Goal: Information Seeking & Learning: Learn about a topic

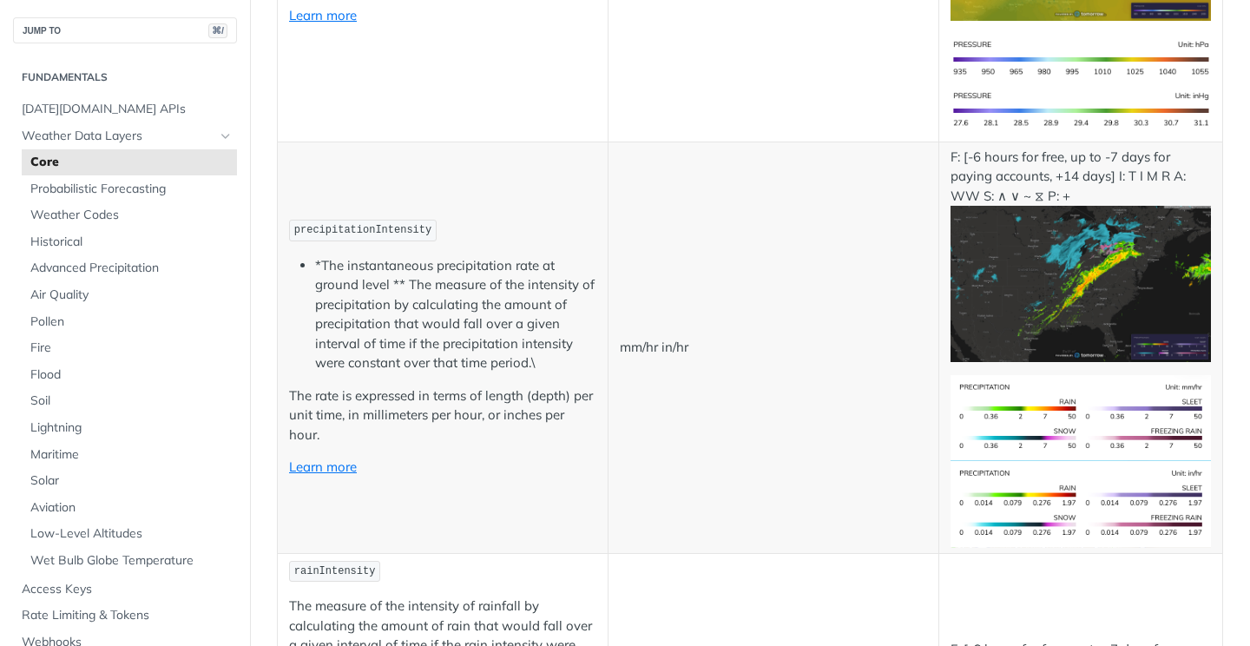
scroll to position [2821, 0]
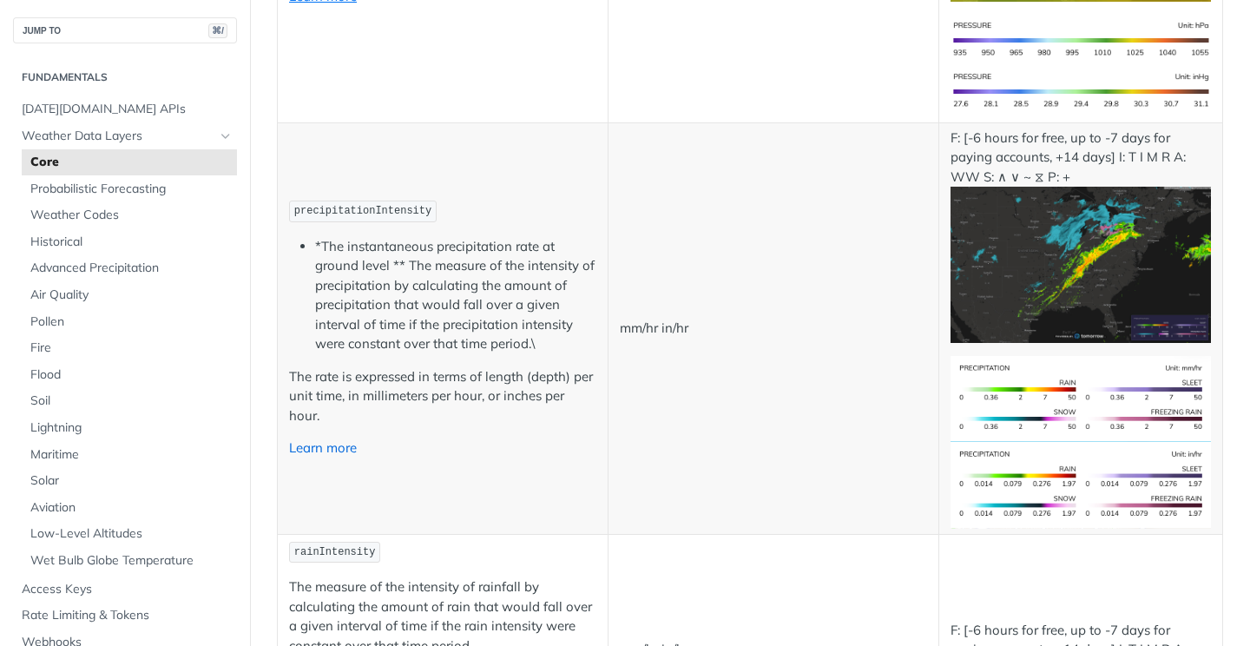
click at [335, 448] on link "Learn more" at bounding box center [323, 447] width 68 height 16
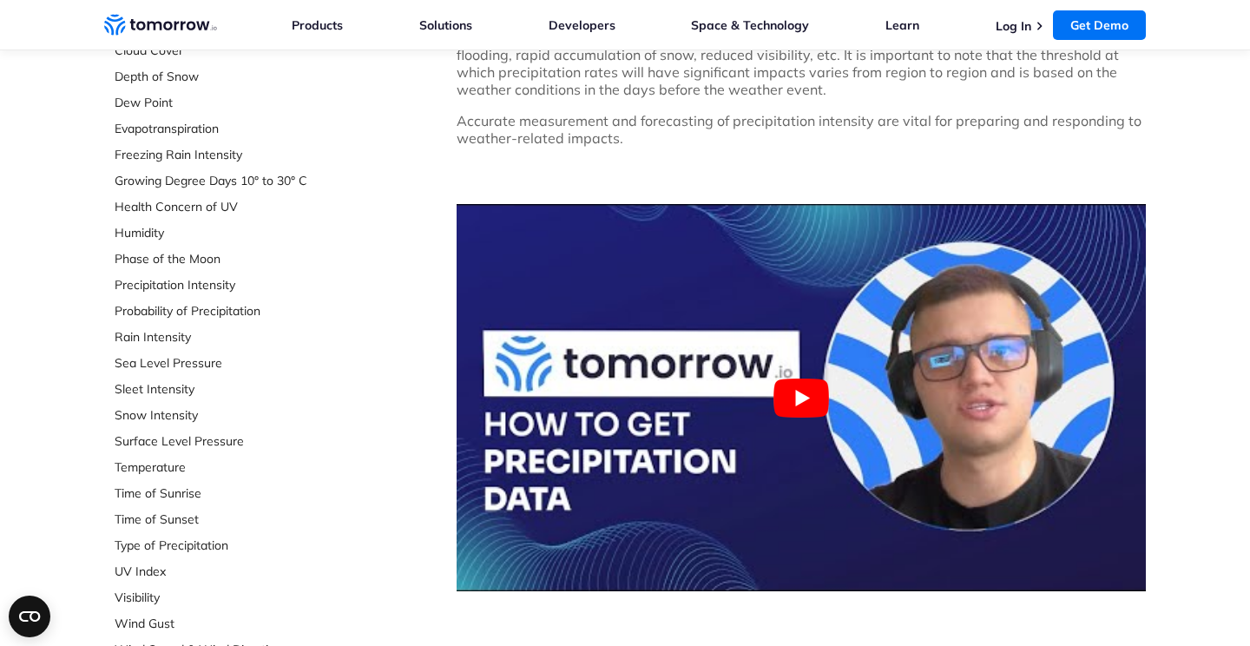
scroll to position [410, 0]
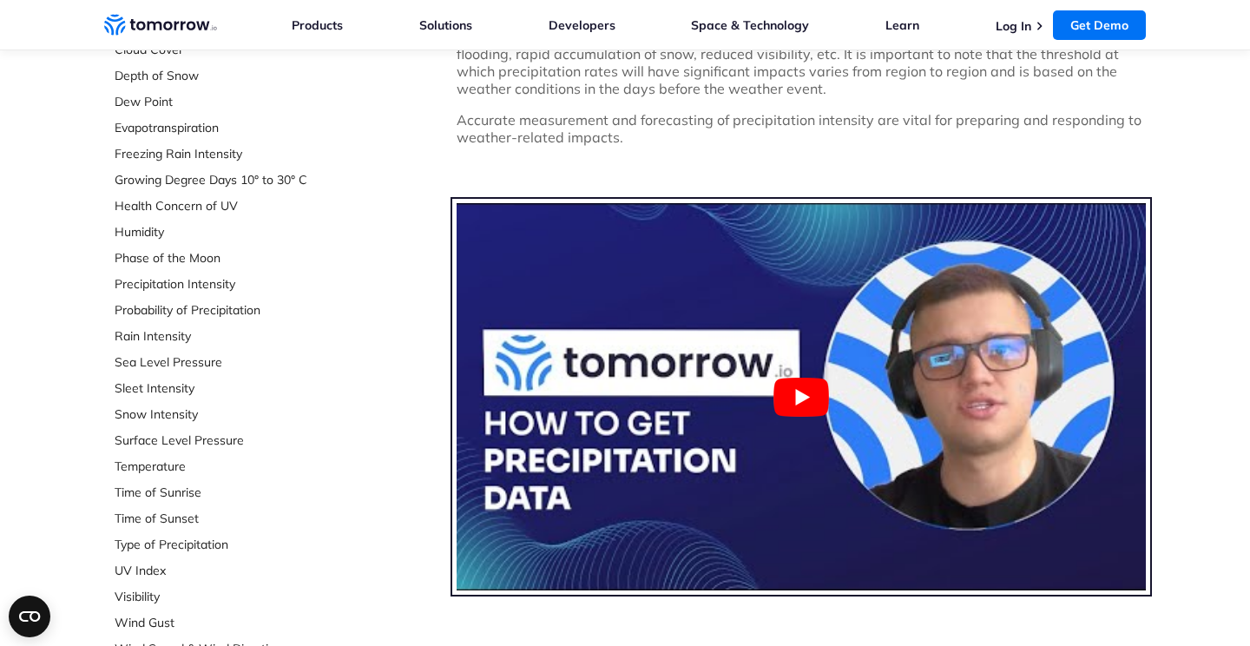
click at [801, 397] on button "Play Youtube video" at bounding box center [801, 396] width 689 height 387
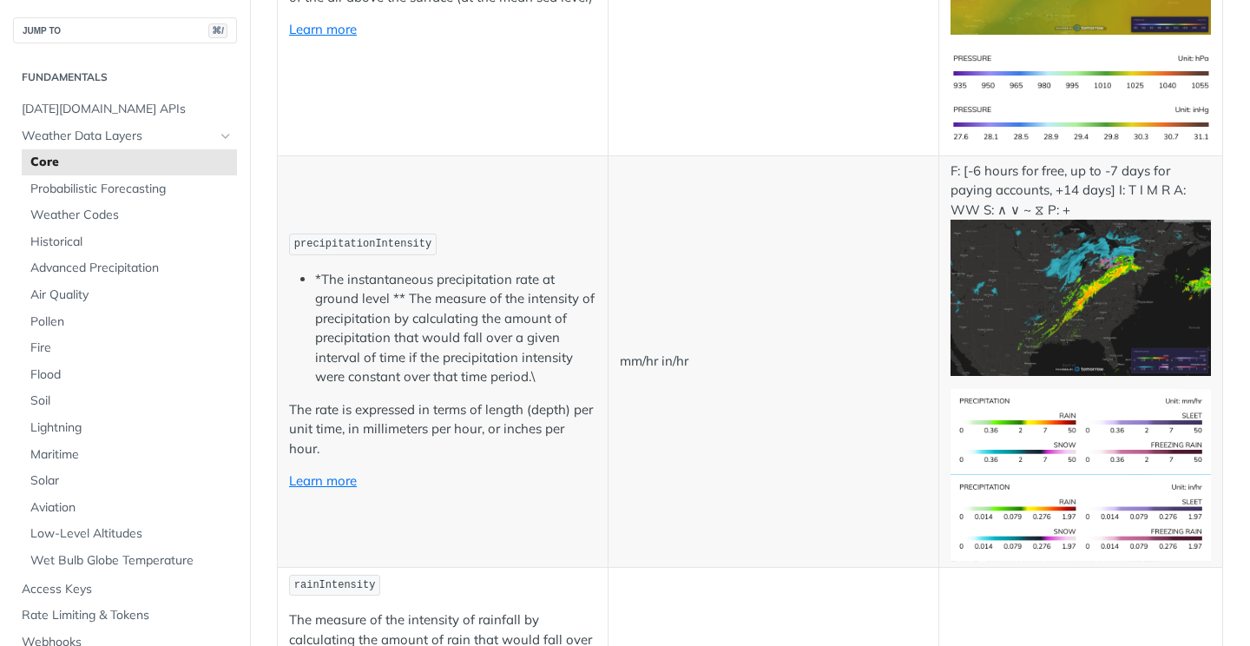
scroll to position [2791, 0]
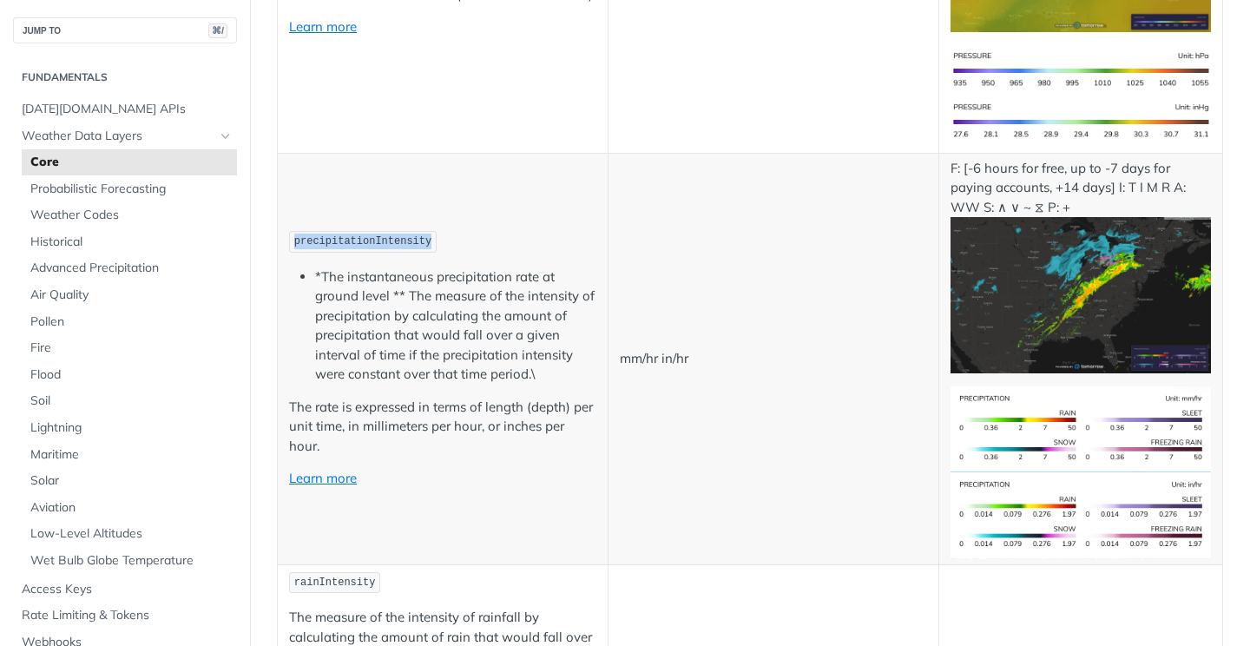
drag, startPoint x: 434, startPoint y: 239, endPoint x: 287, endPoint y: 233, distance: 147.7
click at [287, 233] on td "precipitationIntensity *The instantaneous precipitation rate at ground level **…" at bounding box center [443, 359] width 331 height 412
copy span "precipitationIntensity"
